Goal: Task Accomplishment & Management: Manage account settings

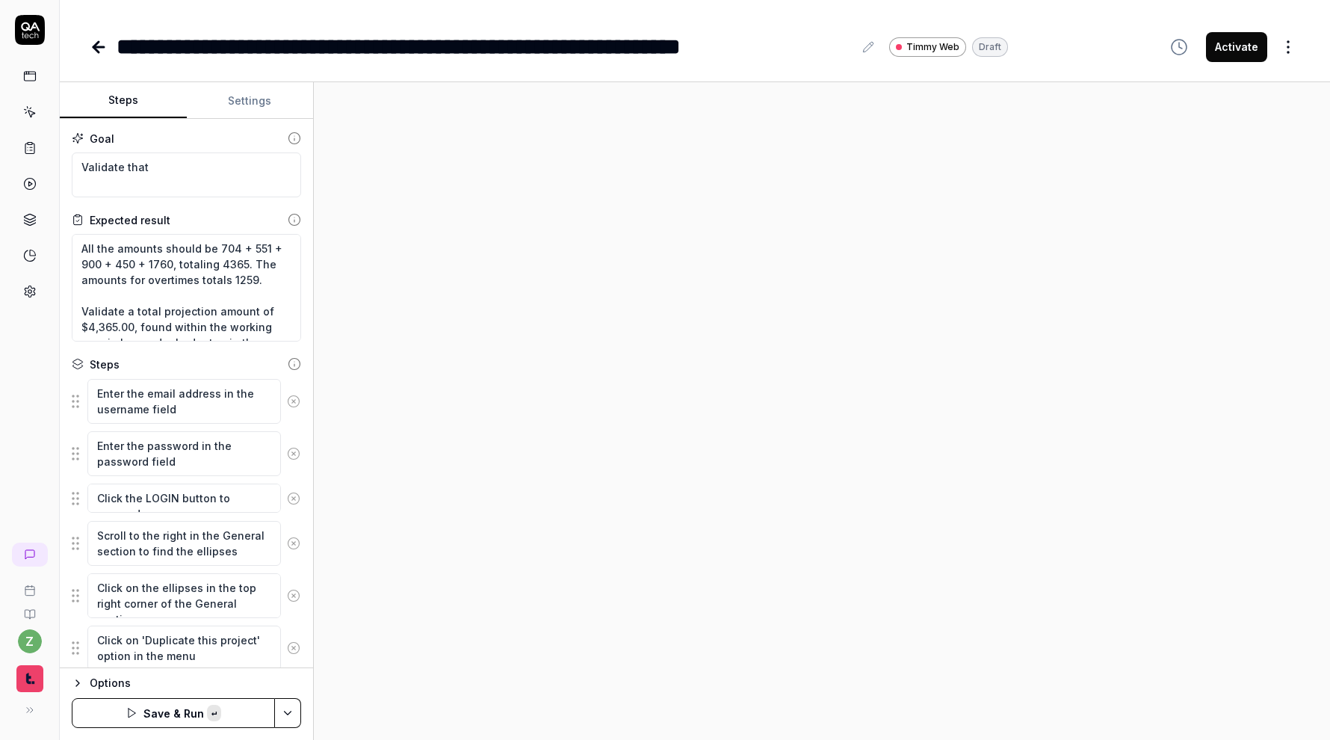
click at [37, 121] on link at bounding box center [29, 112] width 27 height 27
type textarea "*"
click at [122, 45] on div "**********" at bounding box center [485, 47] width 737 height 34
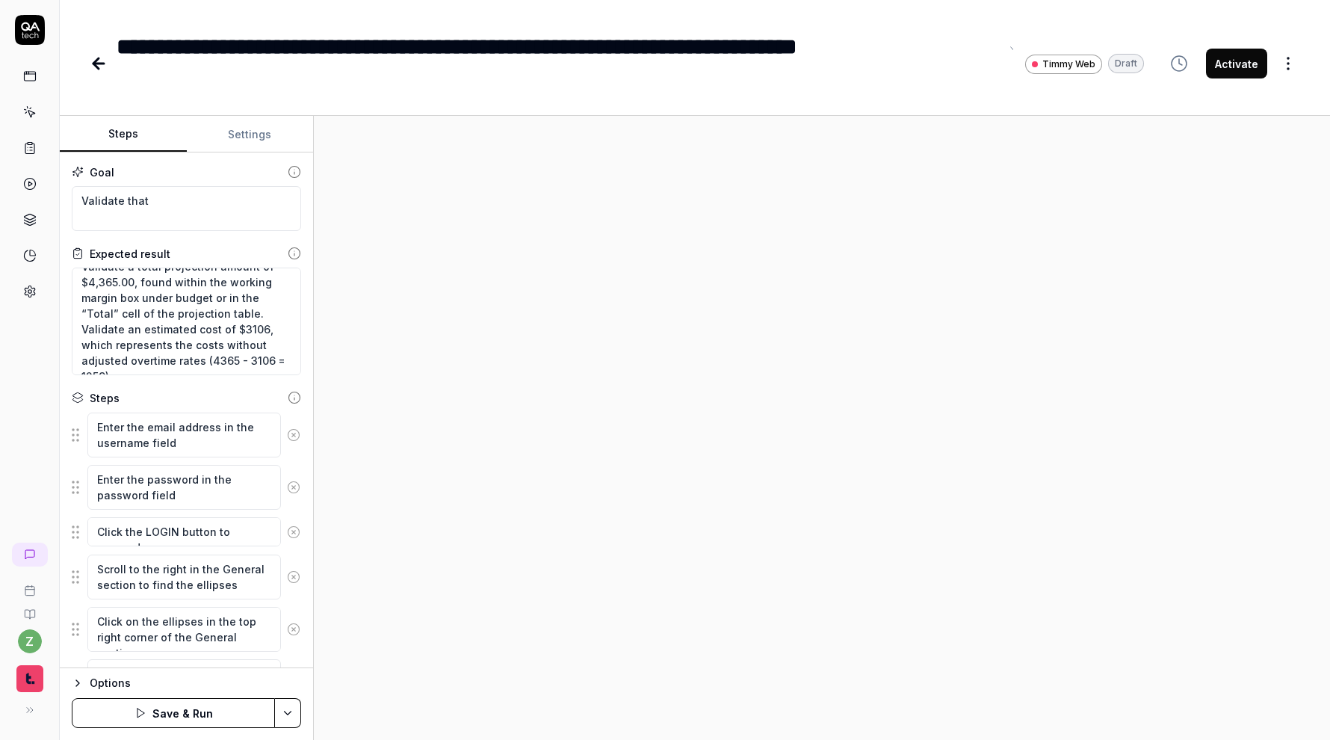
click at [203, 16] on div "**********" at bounding box center [695, 48] width 1270 height 97
type textarea "*"
click at [405, 234] on div at bounding box center [822, 428] width 1016 height 624
click at [100, 61] on icon at bounding box center [99, 64] width 18 height 18
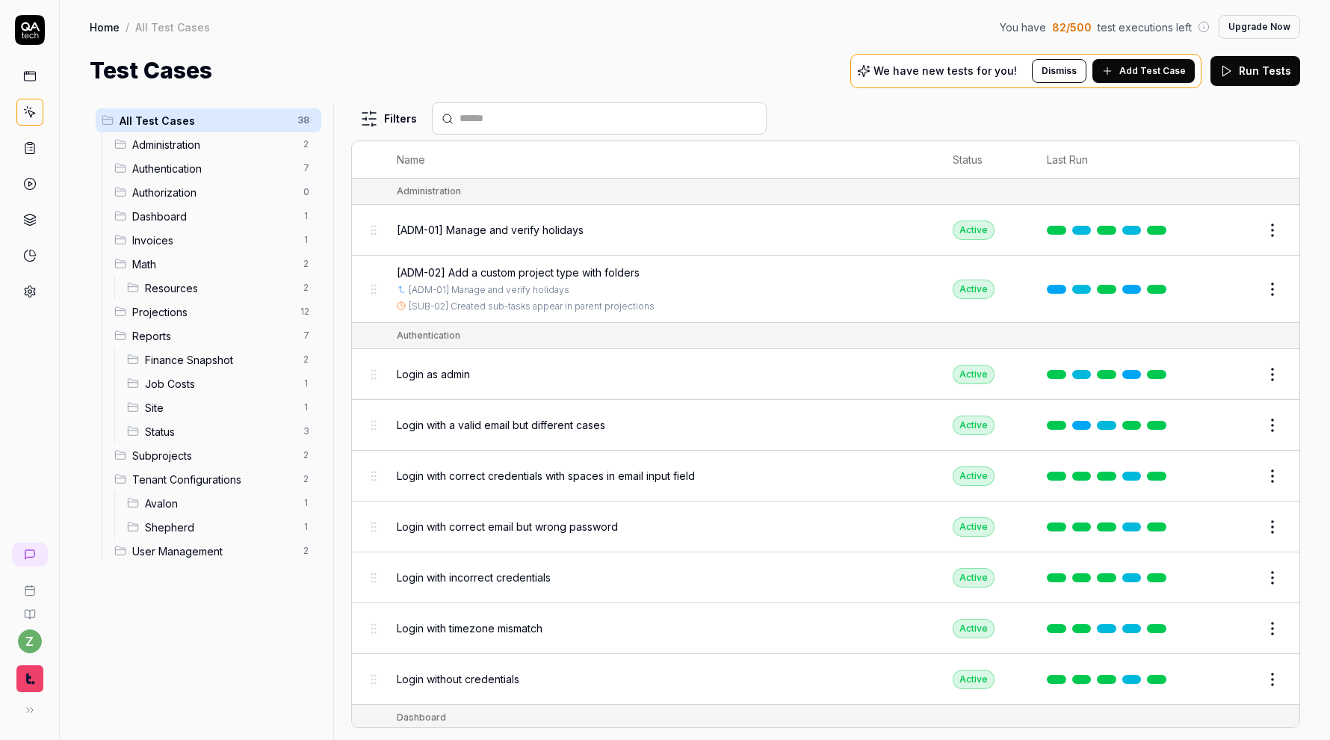
click at [220, 261] on span "Math" at bounding box center [213, 264] width 162 height 16
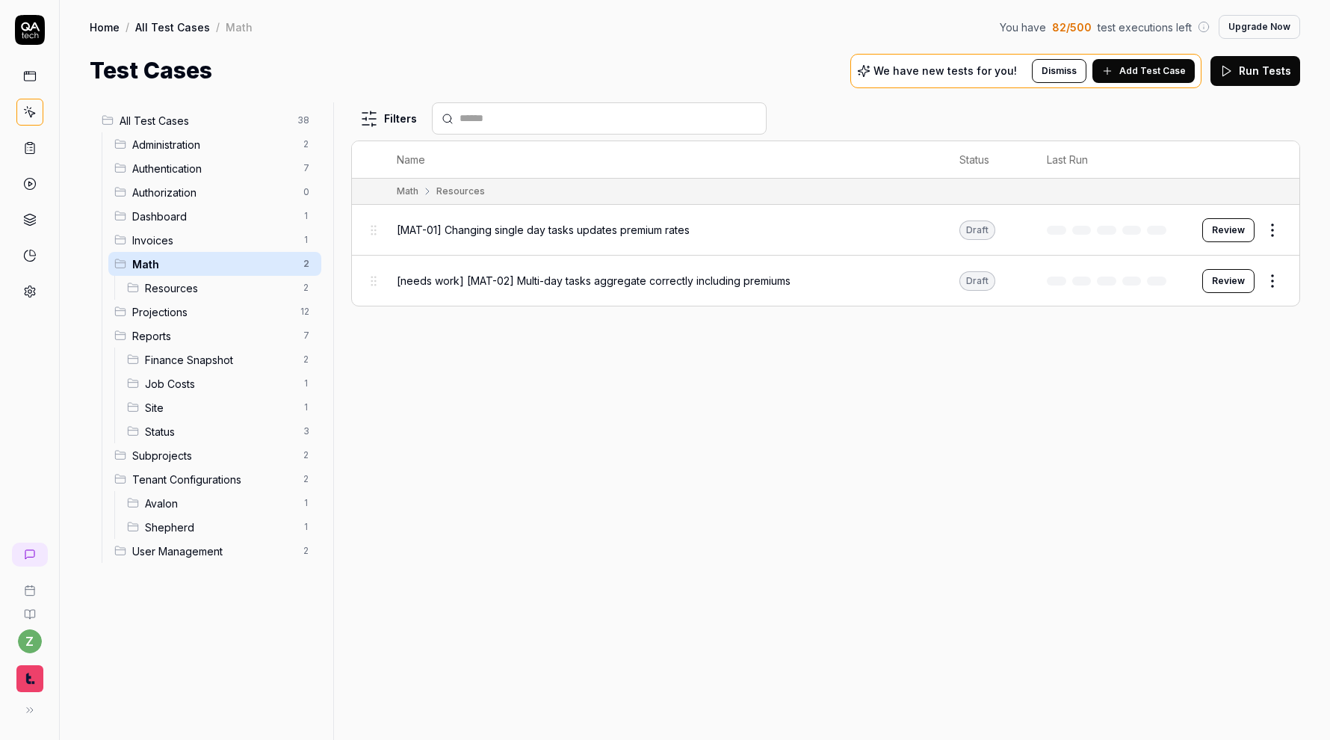
click at [313, 195] on html "z Home / All Test Cases / Math You have 82 / 500 test executions left Upgrade N…" at bounding box center [665, 370] width 1330 height 740
click at [256, 324] on div "Delete" at bounding box center [244, 322] width 150 height 33
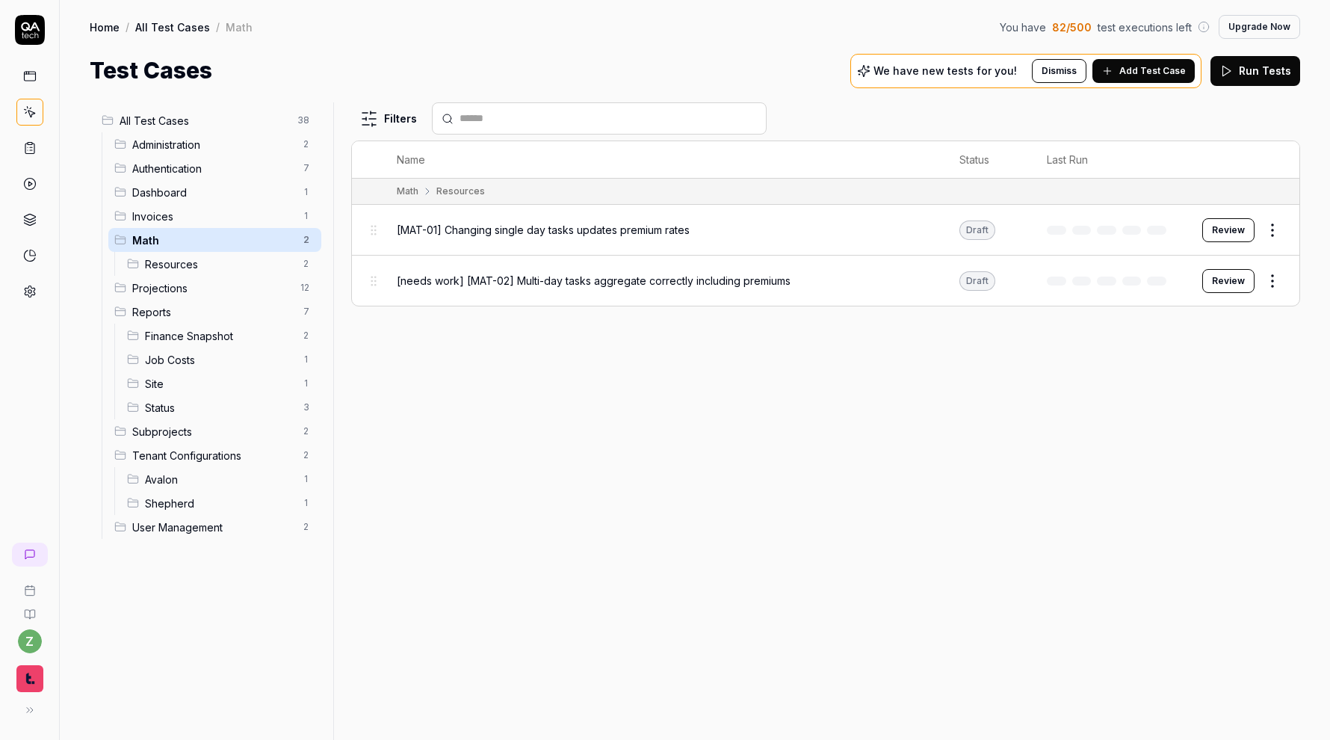
click at [264, 190] on span "Dashboard" at bounding box center [213, 193] width 162 height 16
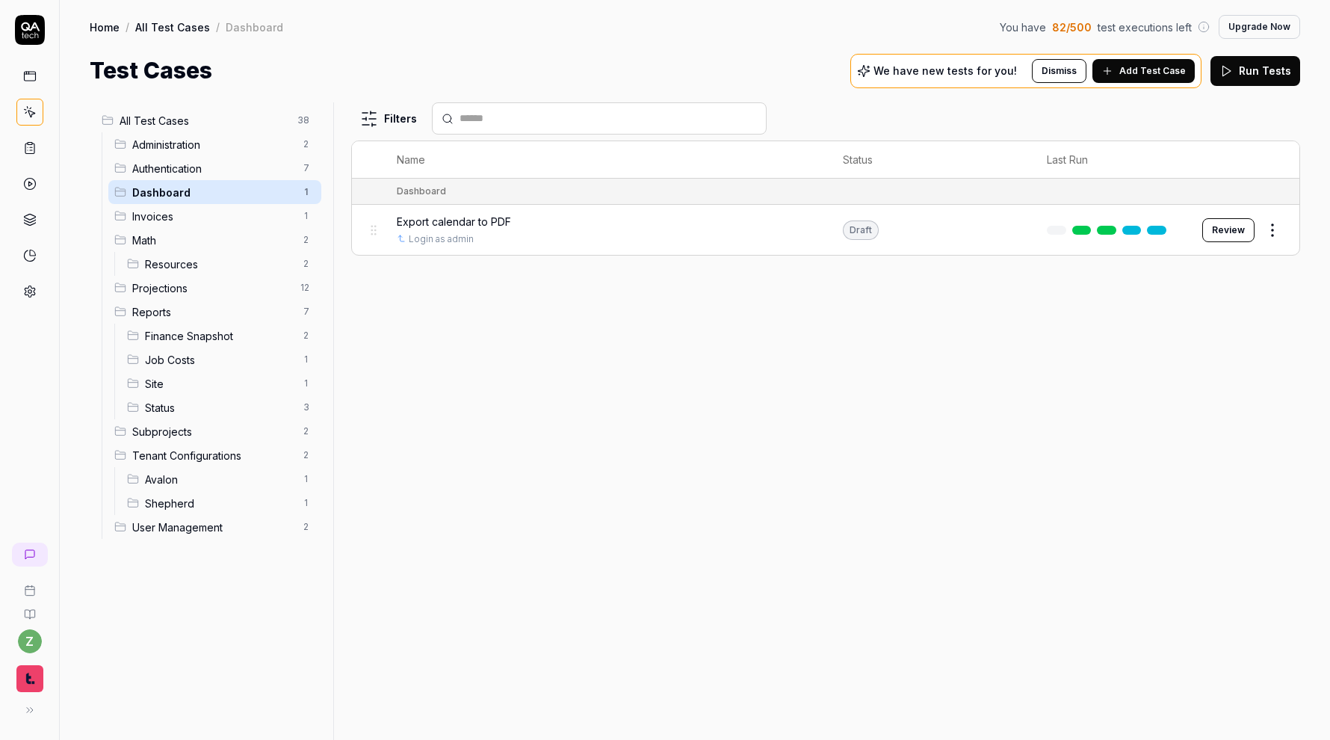
click at [239, 145] on span "Administration" at bounding box center [213, 145] width 162 height 16
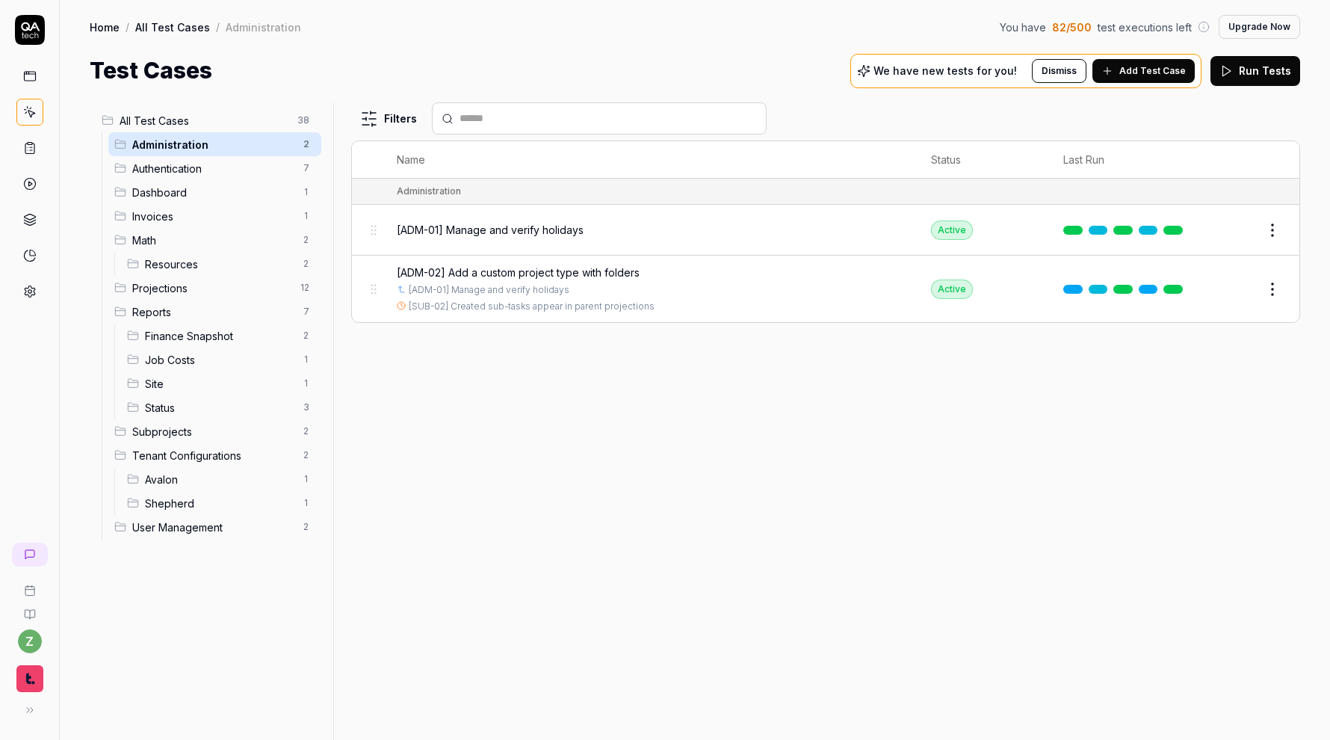
click at [231, 162] on span "Authentication" at bounding box center [213, 169] width 162 height 16
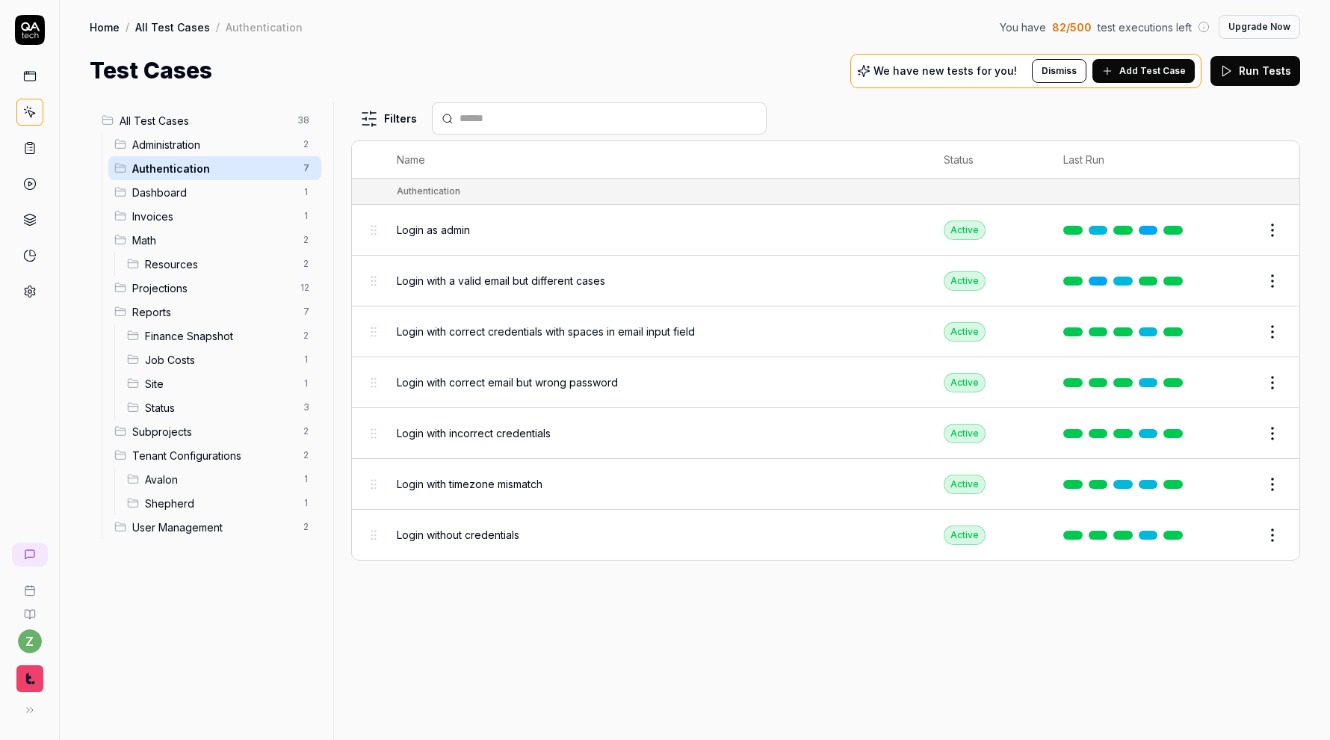
click at [220, 188] on span "Dashboard" at bounding box center [213, 193] width 162 height 16
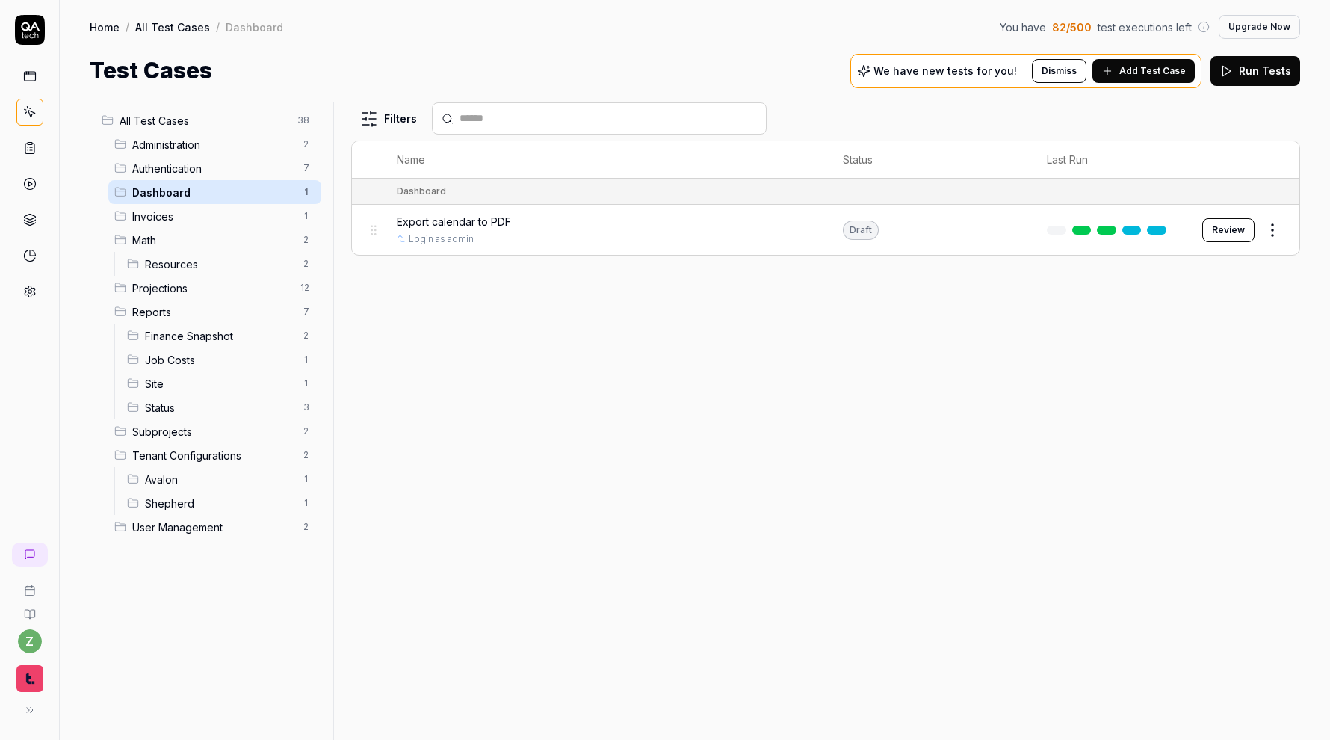
click at [209, 209] on span "Invoices" at bounding box center [213, 217] width 162 height 16
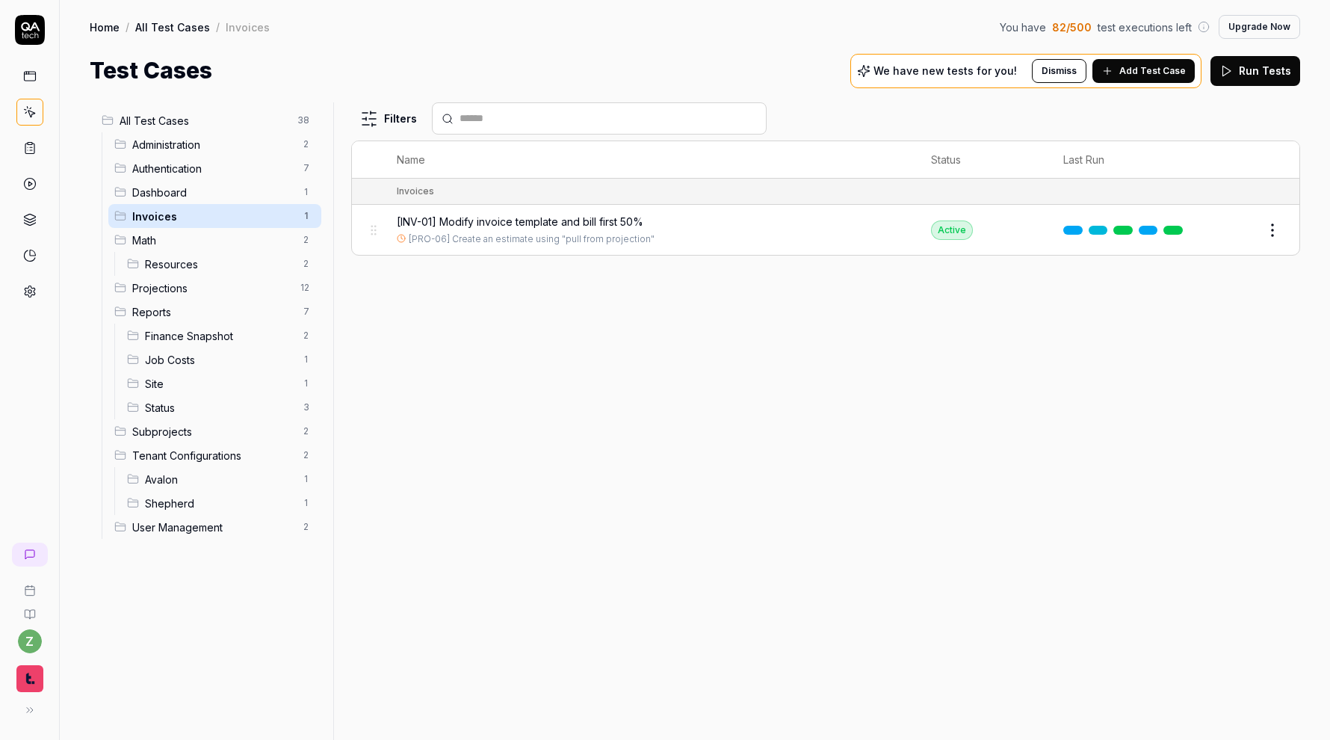
click at [680, 7] on div "Home / All Test Cases / Invoices You have 82 / 500 test executions left Upgrade…" at bounding box center [695, 43] width 1270 height 87
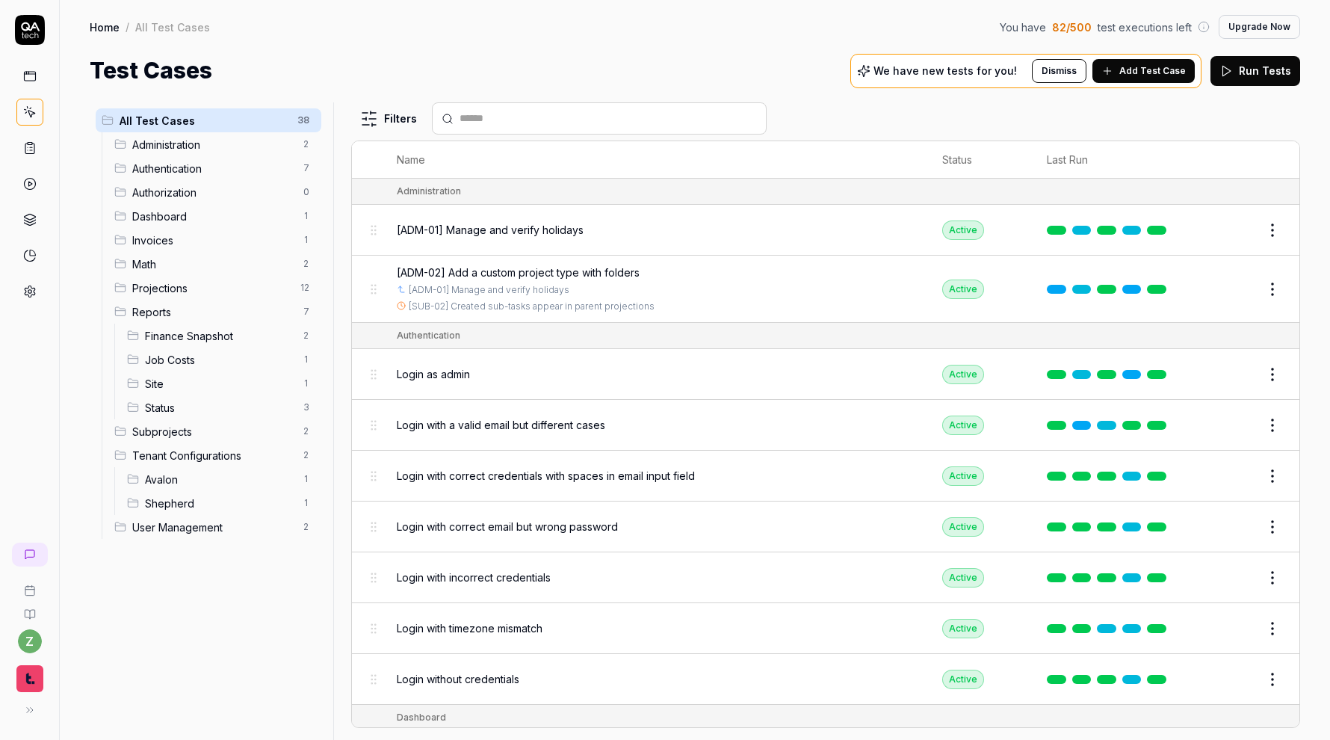
click at [139, 314] on span "Reports" at bounding box center [213, 312] width 162 height 16
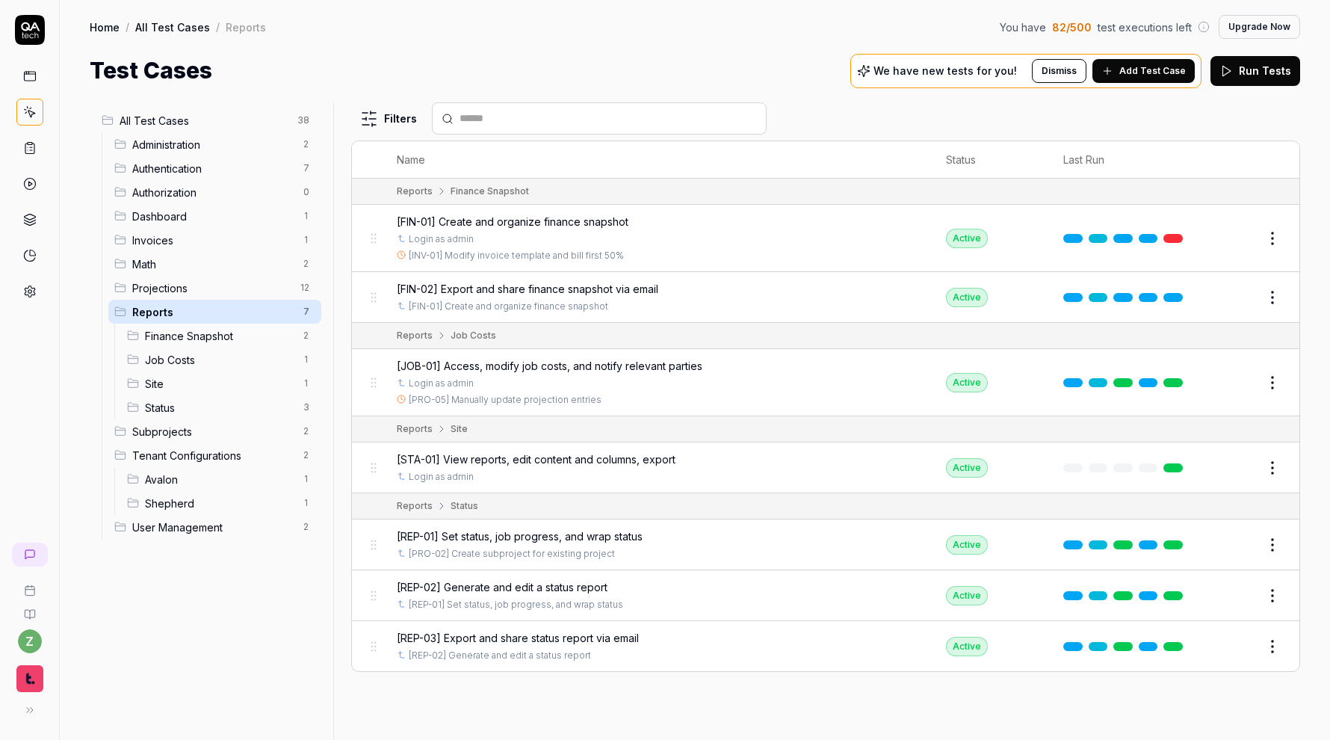
click at [139, 314] on span "Reports" at bounding box center [213, 312] width 162 height 16
click at [303, 118] on html "z Home / All Test Cases / Reports You have 82 / 500 test executions left Upgrad…" at bounding box center [665, 370] width 1330 height 740
click at [206, 262] on span "Math" at bounding box center [213, 264] width 162 height 16
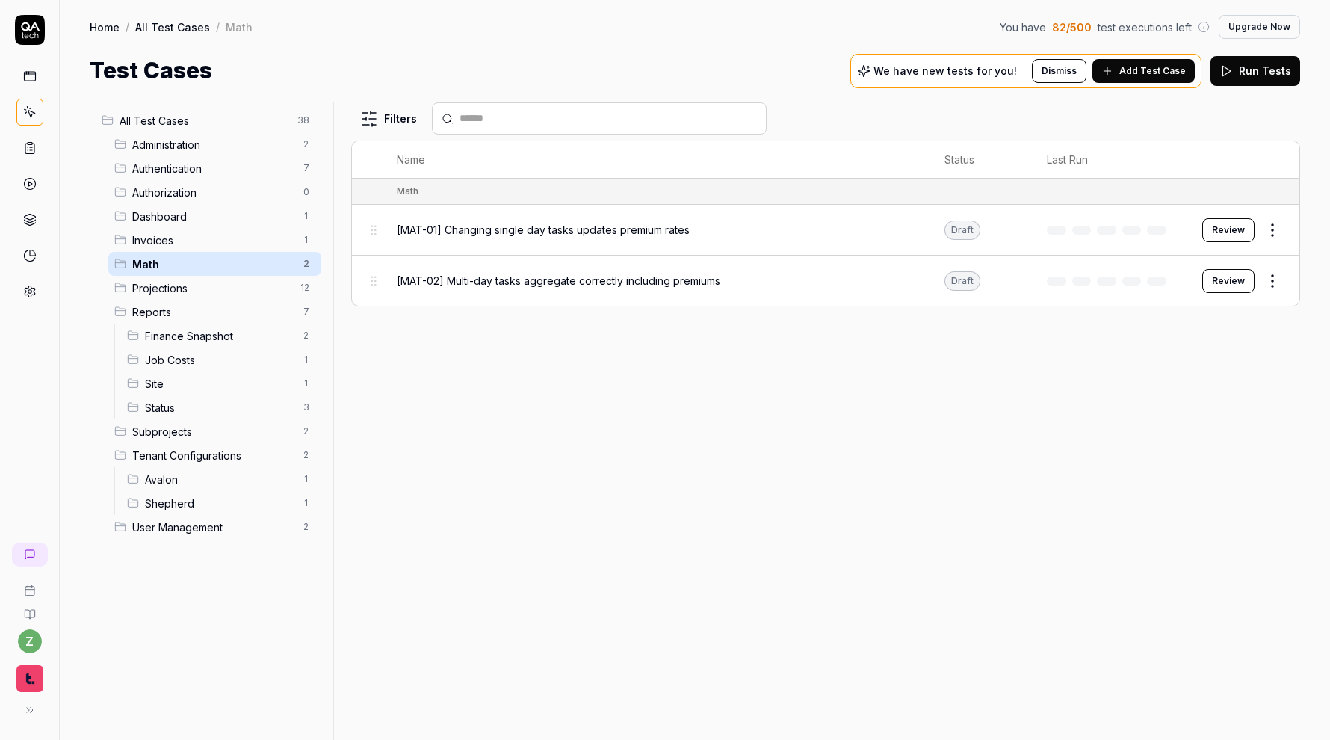
click at [306, 265] on html "z Home / All Test Cases / Math You have 82 / 500 test executions left Upgrade N…" at bounding box center [665, 370] width 1330 height 740
click at [251, 318] on div "Add Scenario" at bounding box center [244, 326] width 150 height 33
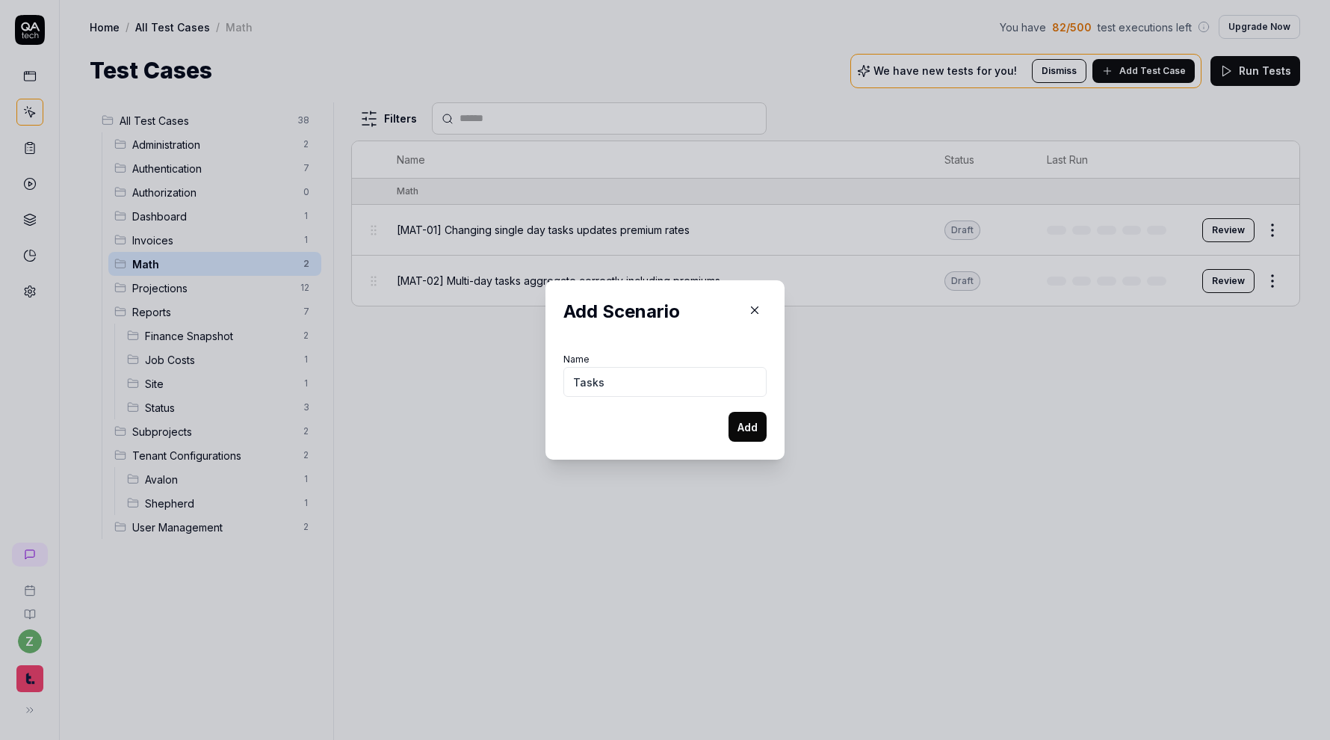
type input "Tasks"
click at [729, 412] on button "Add" at bounding box center [748, 427] width 38 height 30
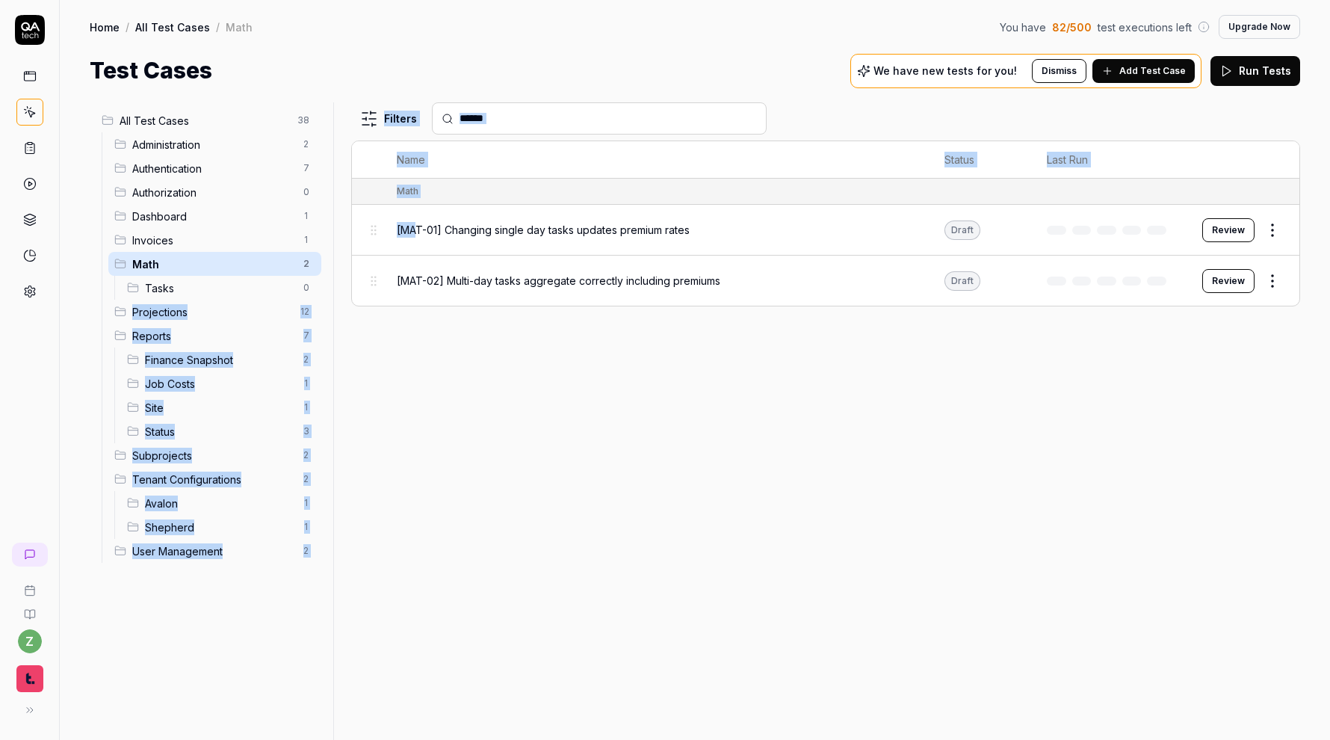
drag, startPoint x: 414, startPoint y: 226, endPoint x: 238, endPoint y: 302, distance: 192.1
click at [238, 302] on div "All Test Cases 38 Administration 2 Authentication 7 Authorization 0 Dashboard 1…" at bounding box center [695, 420] width 1211 height 637
click at [419, 320] on div "Filters Name Status Last Run Math [MAT-01] Changing single day tasks updates pr…" at bounding box center [825, 420] width 949 height 637
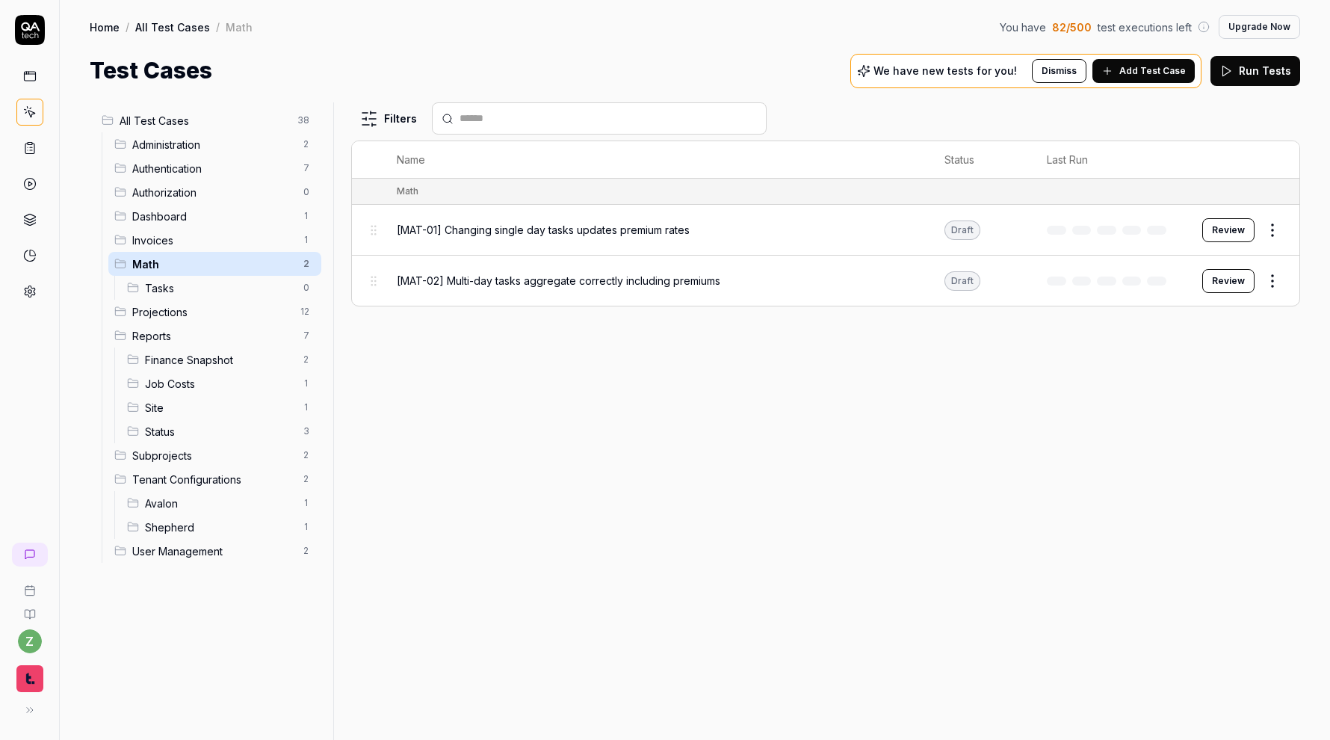
click at [301, 288] on html "z Home / All Test Cases / Math You have 82 / 500 test executions left Upgrade N…" at bounding box center [665, 370] width 1330 height 740
click at [259, 318] on div "Rename Scenario" at bounding box center [244, 316] width 150 height 33
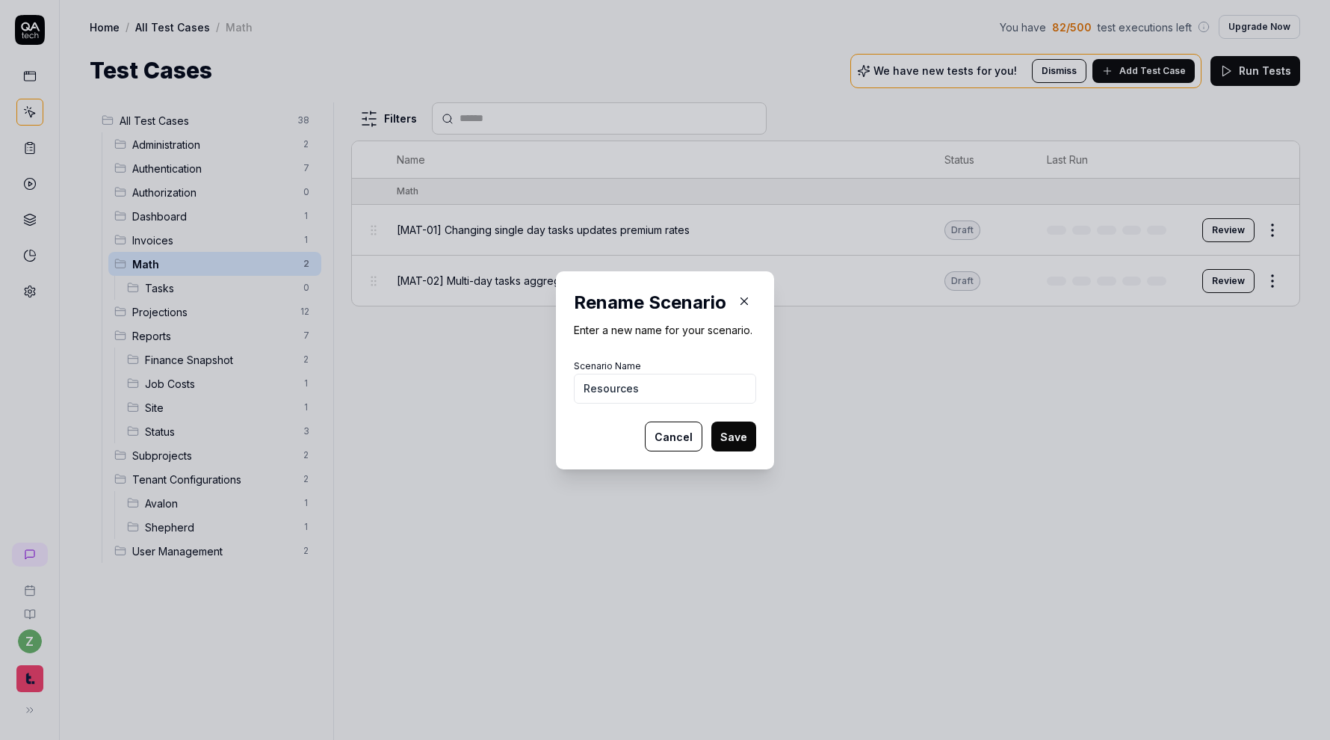
type input "Resources"
click at [711, 421] on button "Save" at bounding box center [733, 436] width 45 height 30
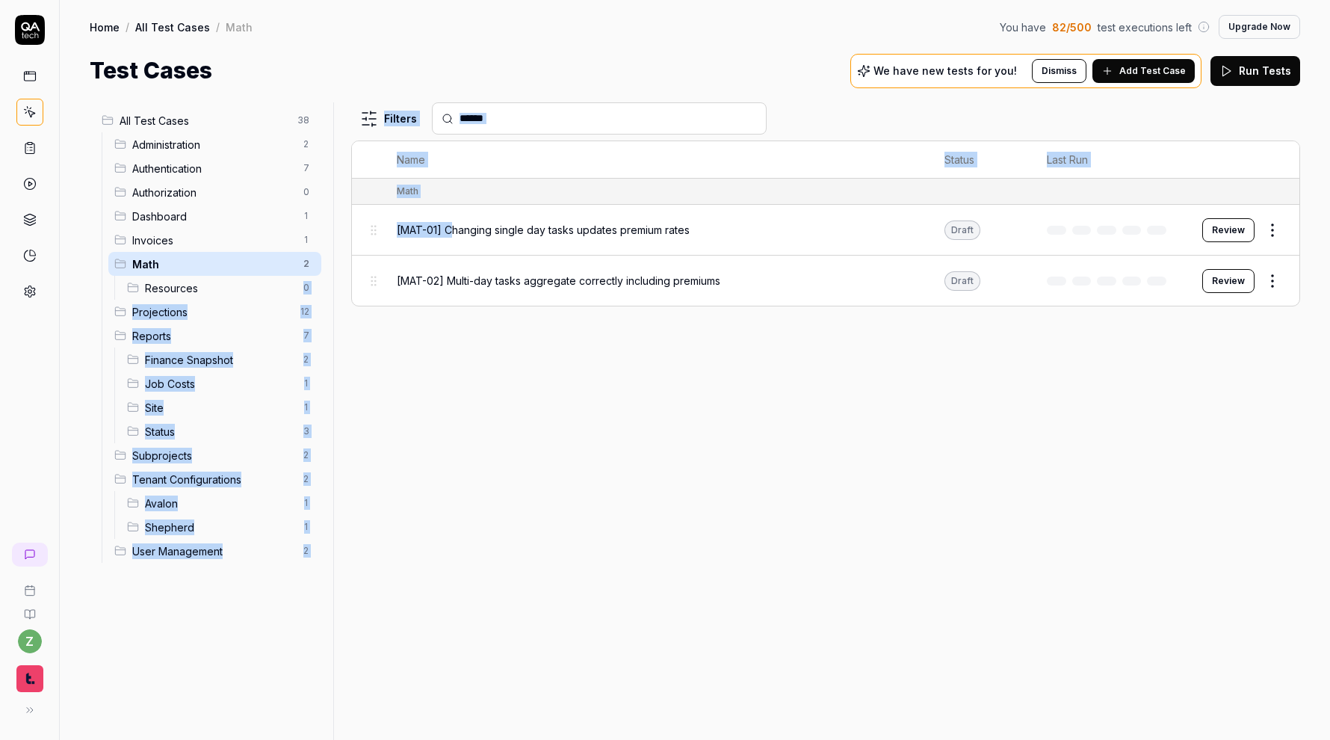
drag, startPoint x: 451, startPoint y: 227, endPoint x: 235, endPoint y: 293, distance: 225.8
click at [235, 293] on div "All Test Cases 38 Administration 2 Authentication 7 Authorization 0 Dashboard 1…" at bounding box center [695, 420] width 1211 height 637
click at [423, 315] on div "Filters Name Status Last Run Math [MAT-01] Changing single day tasks updates pr…" at bounding box center [825, 420] width 949 height 637
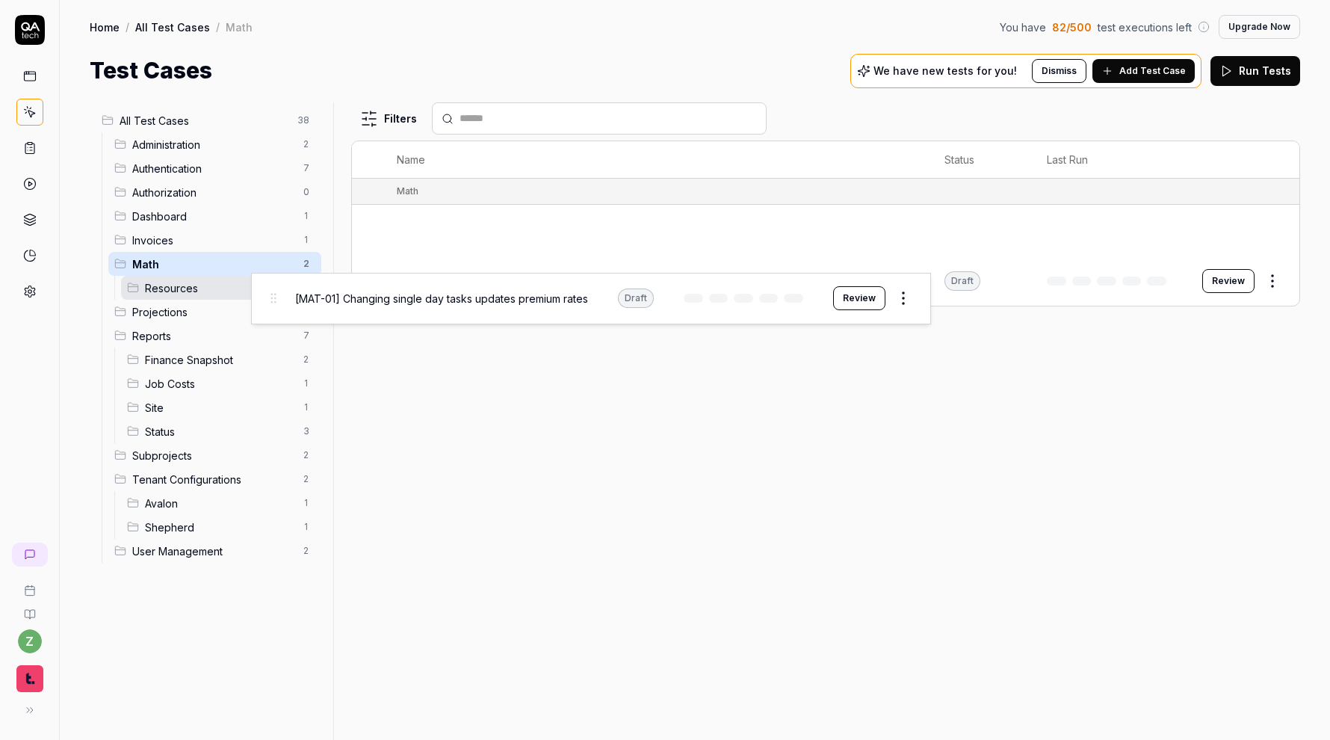
drag, startPoint x: 377, startPoint y: 224, endPoint x: 277, endPoint y: 294, distance: 121.9
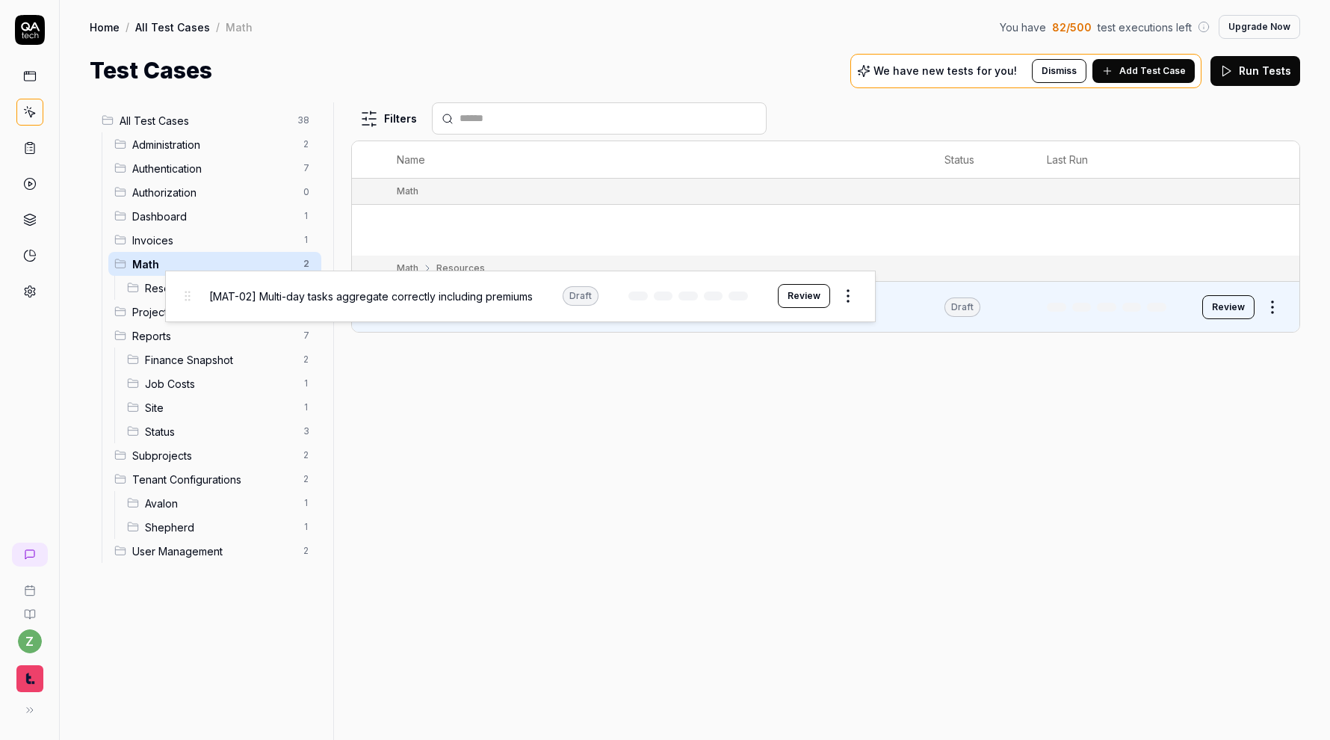
drag, startPoint x: 373, startPoint y: 223, endPoint x: 187, endPoint y: 289, distance: 197.4
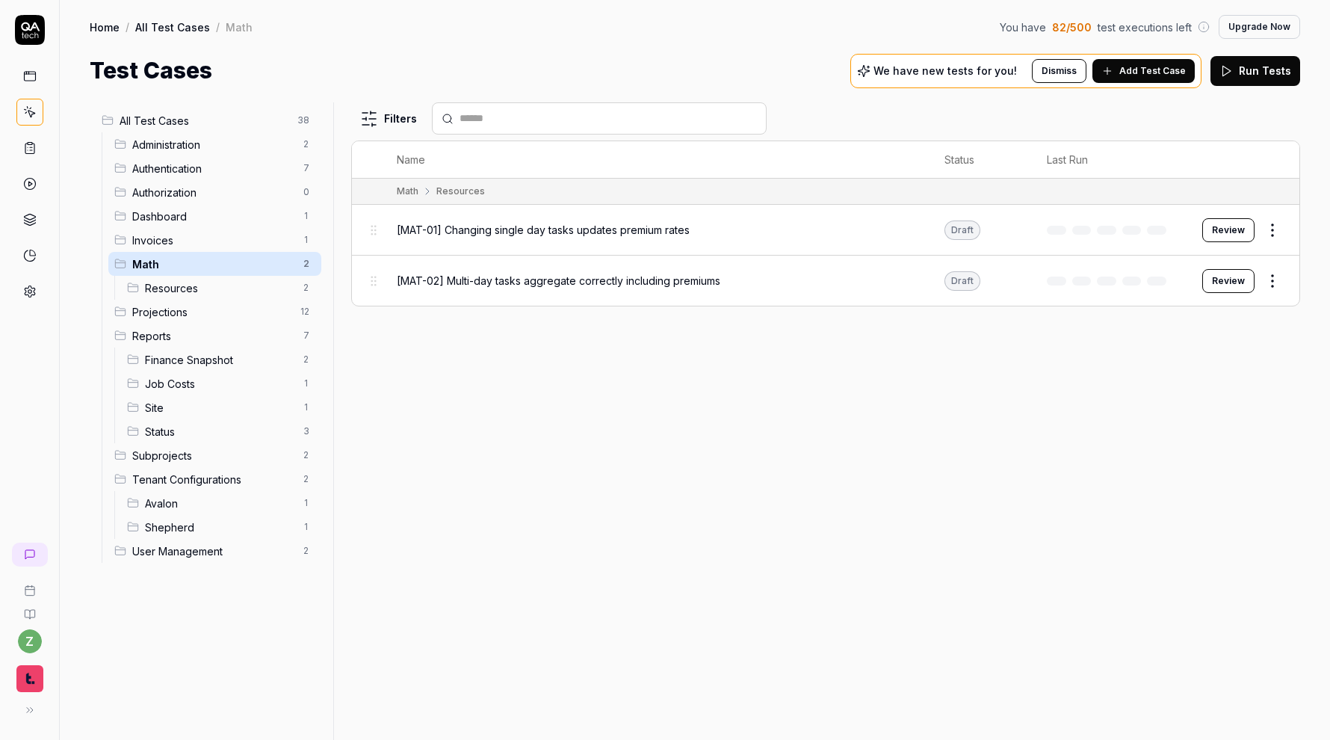
click at [218, 458] on span "Subprojects" at bounding box center [213, 456] width 162 height 16
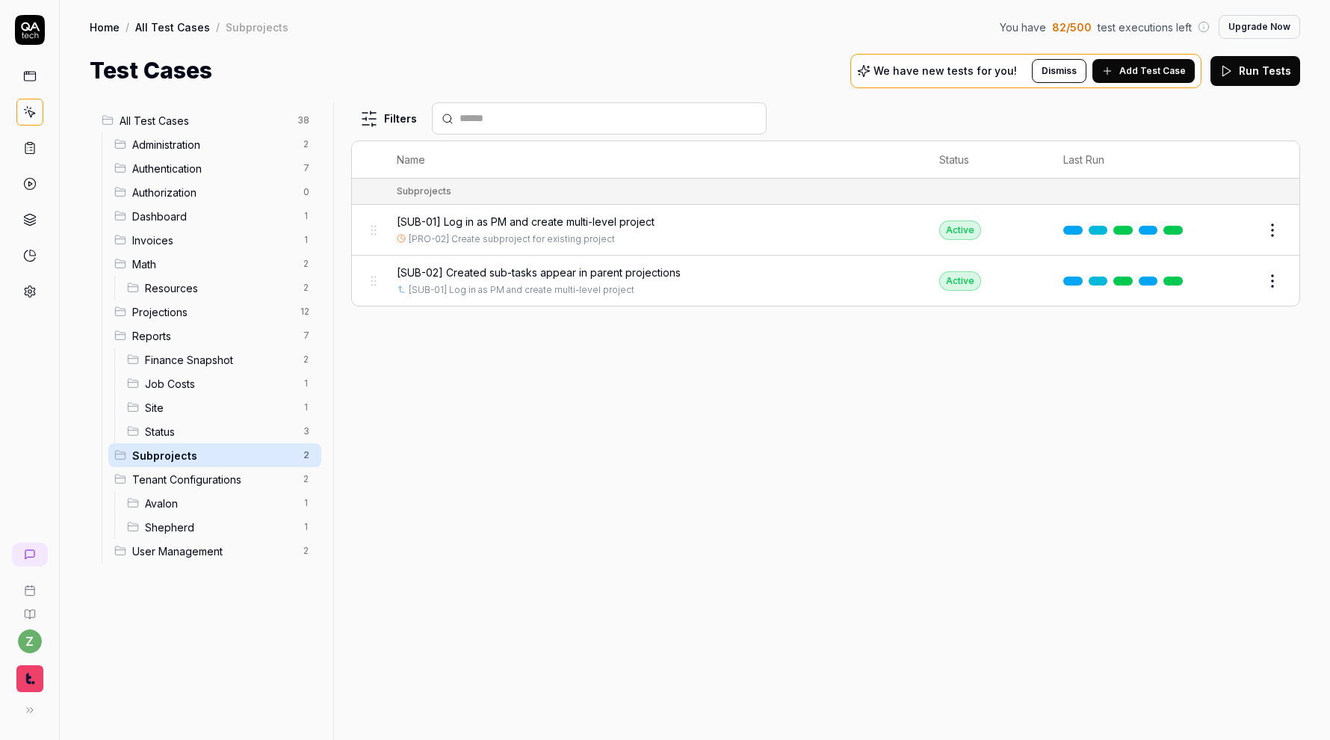
click at [177, 329] on span "Reports" at bounding box center [213, 336] width 162 height 16
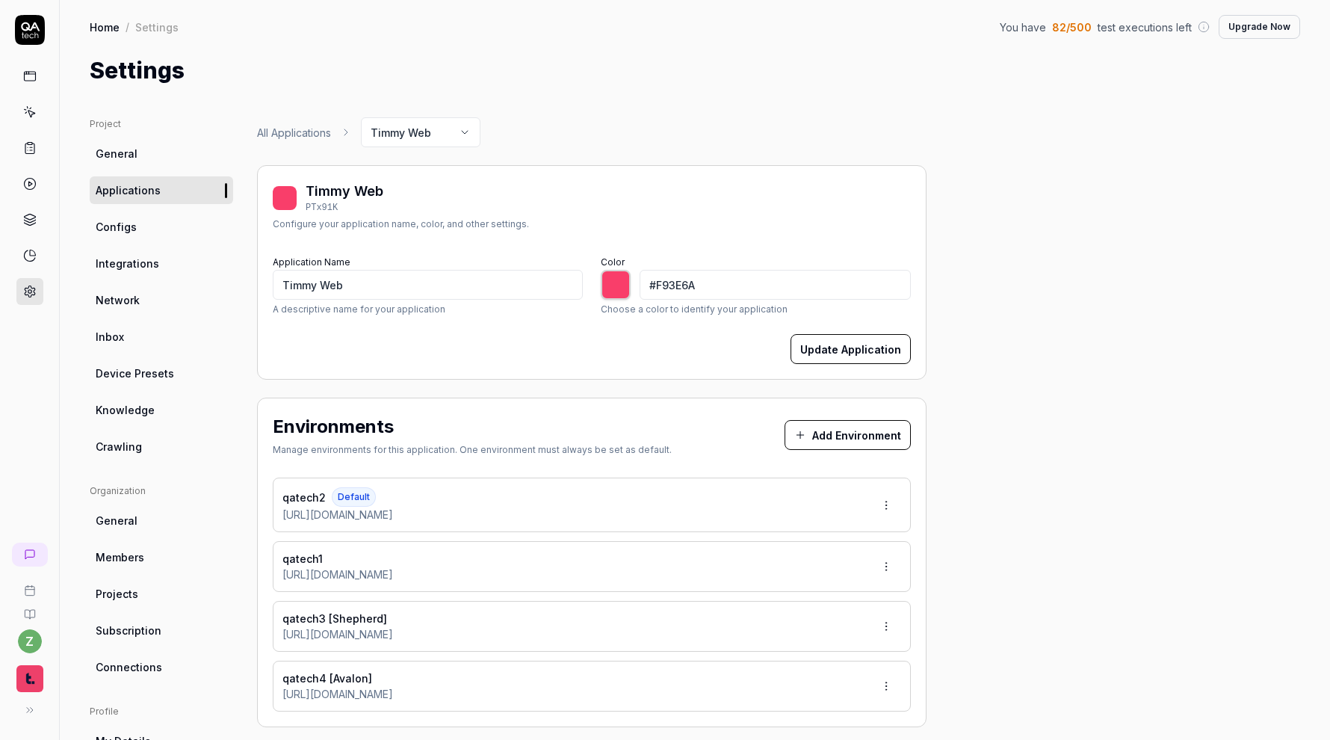
scroll to position [125, 0]
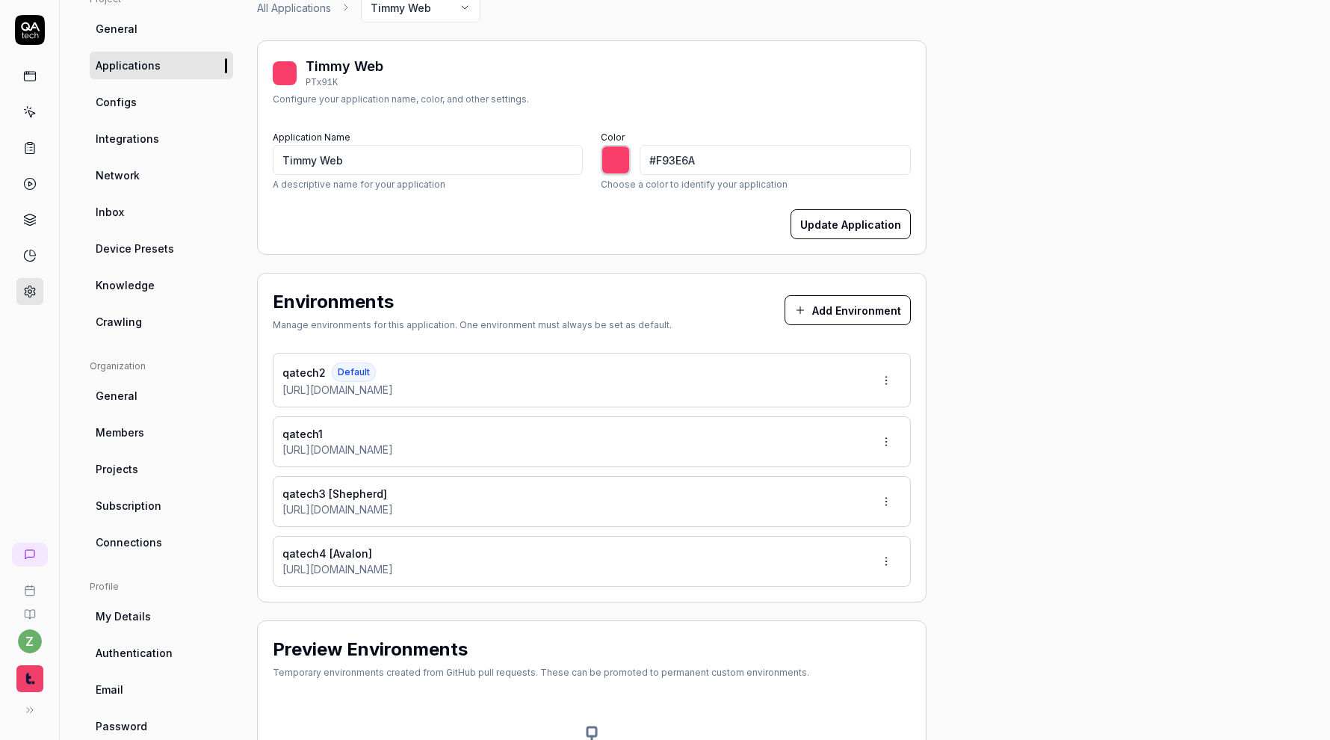
type input "*******"
